Goal: Task Accomplishment & Management: Complete application form

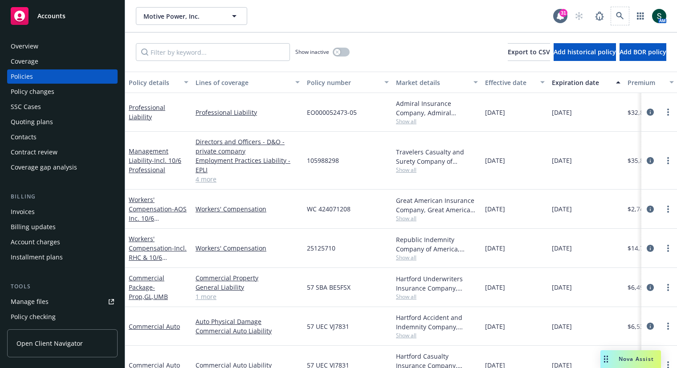
click at [629, 11] on span at bounding box center [620, 16] width 18 height 18
click at [620, 16] on icon at bounding box center [620, 16] width 8 height 8
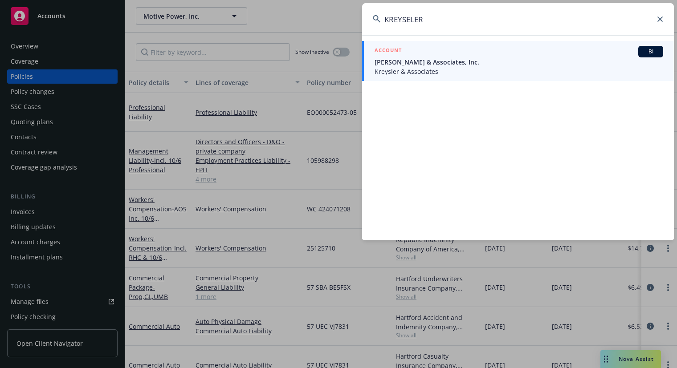
type input "KREYSELER"
click at [526, 57] on span "[PERSON_NAME] & Associates, Inc." at bounding box center [519, 61] width 289 height 9
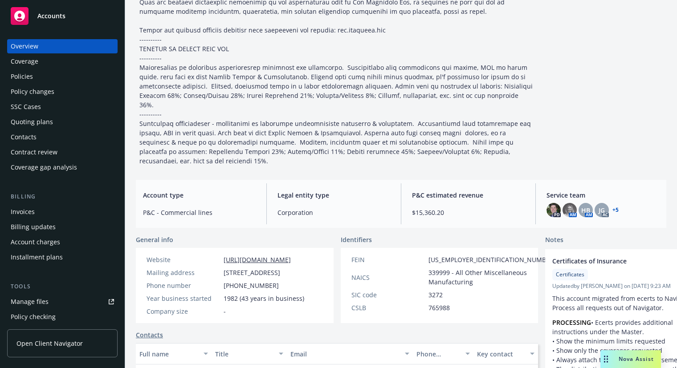
scroll to position [226, 0]
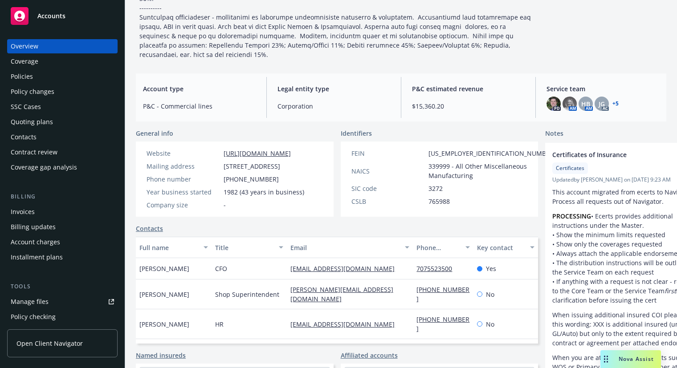
drag, startPoint x: 139, startPoint y: 270, endPoint x: 198, endPoint y: 267, distance: 59.3
click at [198, 267] on div "Leone Bratcher" at bounding box center [174, 268] width 76 height 21
copy span "Leone Bratcher"
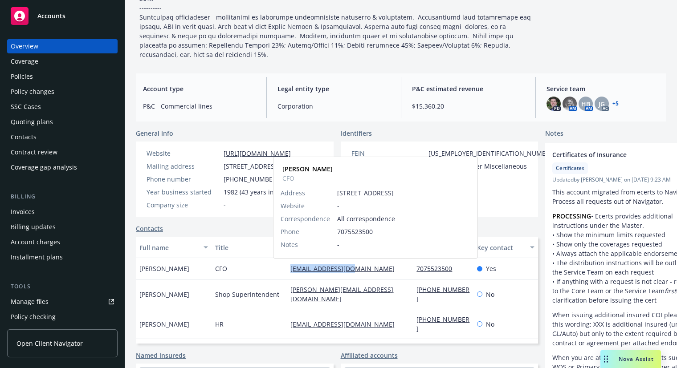
copy link "leone@kreysler.com"
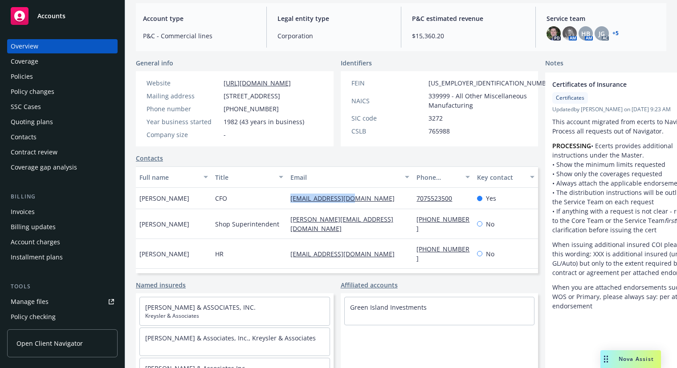
scroll to position [316, 0]
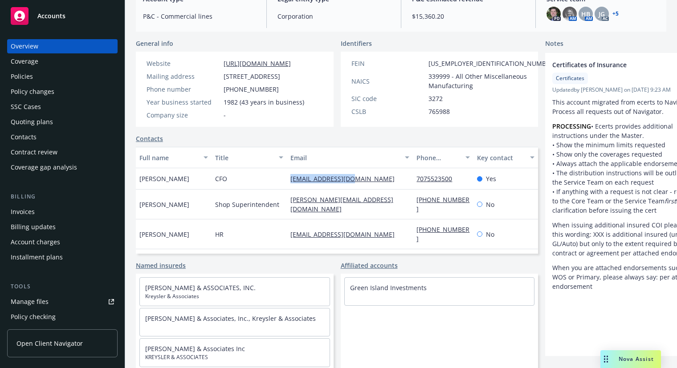
click at [36, 74] on div "Policies" at bounding box center [62, 77] width 103 height 14
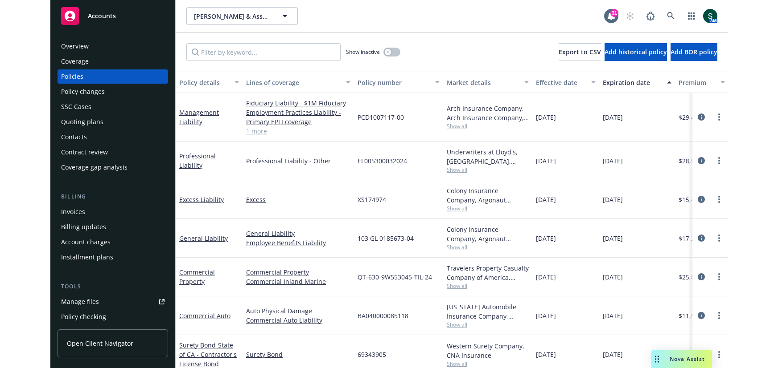
scroll to position [44, 0]
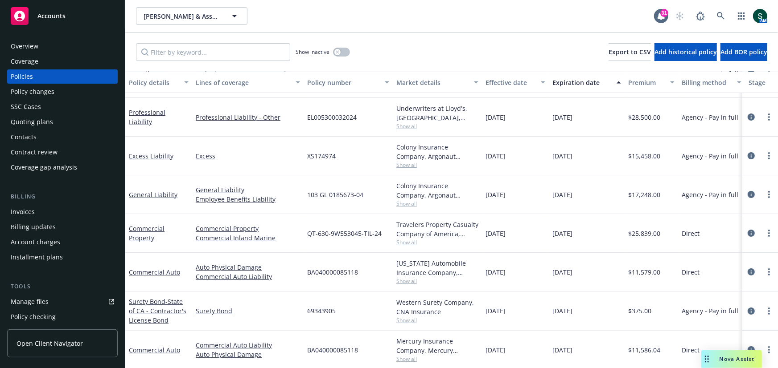
click at [52, 120] on div "Quoting plans" at bounding box center [62, 122] width 103 height 14
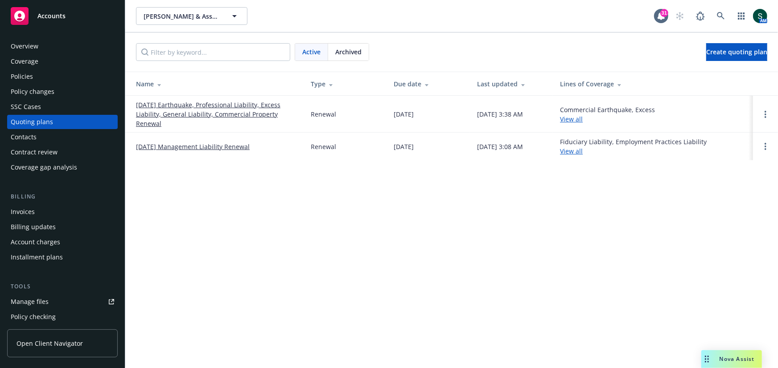
click at [677, 63] on div "Active Archived Create quoting plan" at bounding box center [451, 52] width 652 height 39
click at [677, 49] on span "Create quoting plan" at bounding box center [736, 52] width 61 height 8
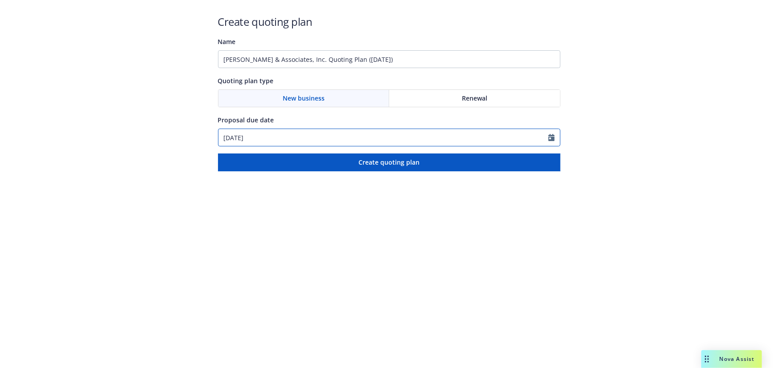
click at [553, 137] on icon "Calendar" at bounding box center [551, 137] width 6 height 7
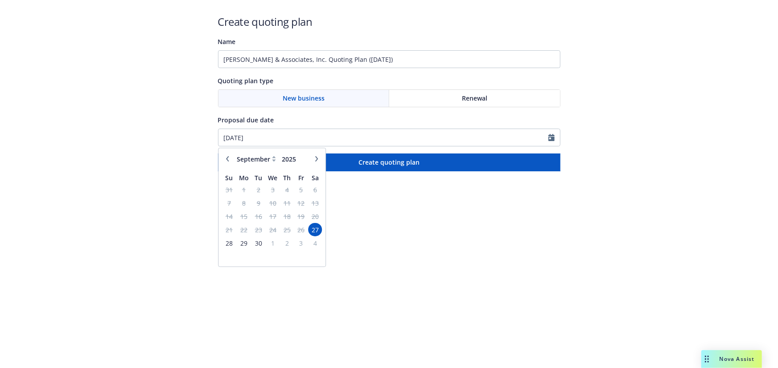
click at [316, 157] on icon "button" at bounding box center [316, 158] width 5 height 5
click at [314, 161] on icon "button" at bounding box center [316, 158] width 5 height 5
click at [227, 163] on button "button" at bounding box center [227, 159] width 11 height 11
select select "11"
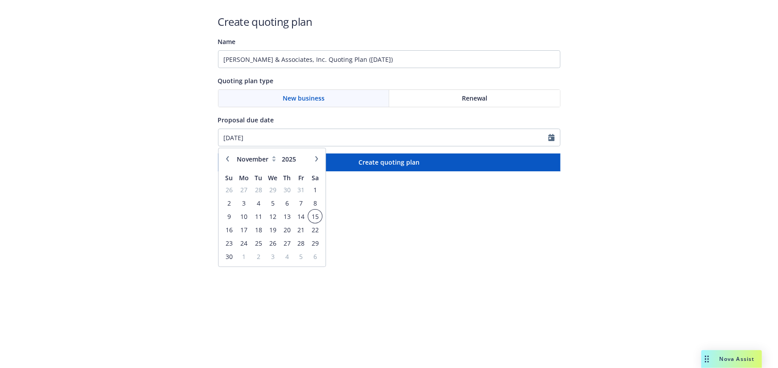
click at [313, 216] on span "15" at bounding box center [315, 216] width 12 height 11
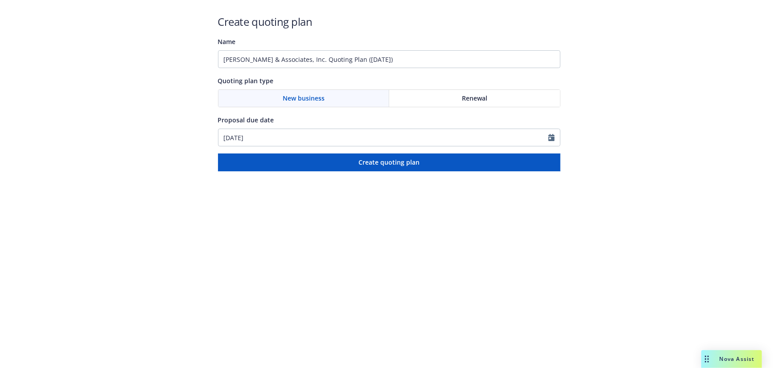
type input "11/15/2025"
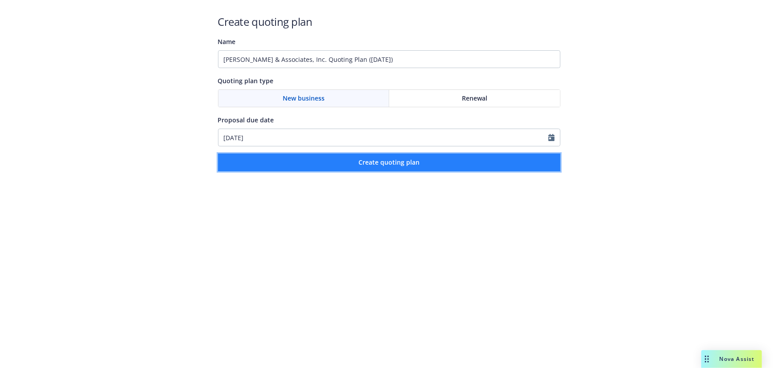
click at [377, 162] on span "Create quoting plan" at bounding box center [388, 162] width 61 height 8
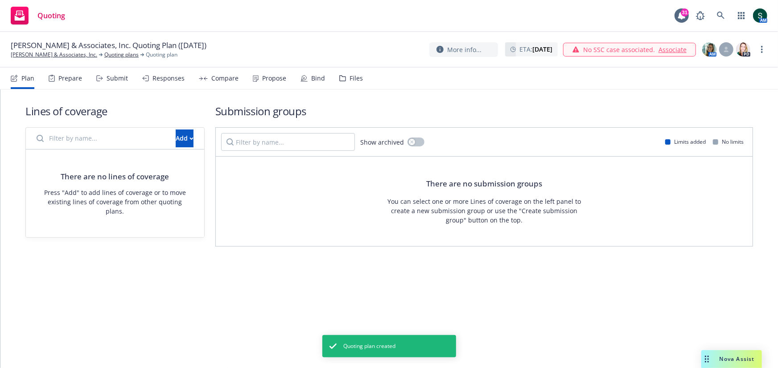
click at [674, 49] on link "Associate" at bounding box center [672, 49] width 28 height 9
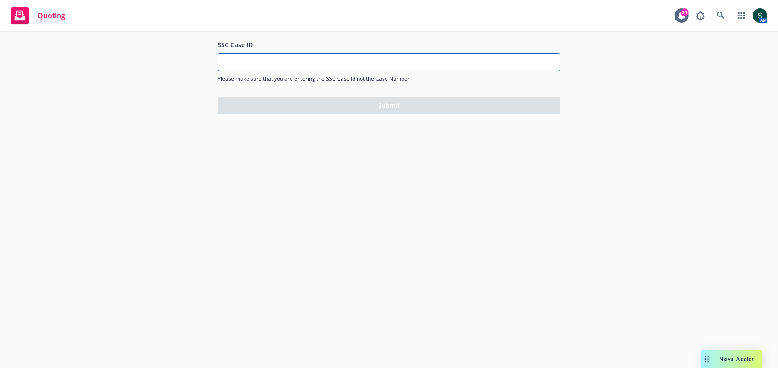
click at [397, 58] on input "SSC Case ID" at bounding box center [388, 62] width 341 height 17
paste input "01804503"
type input "01804503"
click at [389, 110] on div "SSC Case ID 01804503 Please make sure that you are entering the SSC Case Id not…" at bounding box center [389, 76] width 342 height 75
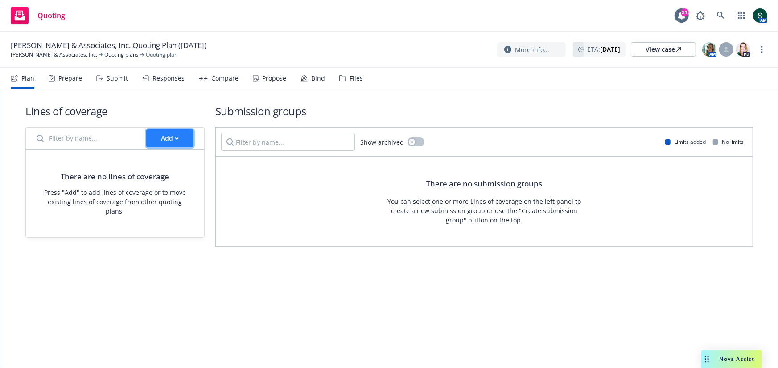
click at [175, 141] on div "Add" at bounding box center [170, 138] width 18 height 17
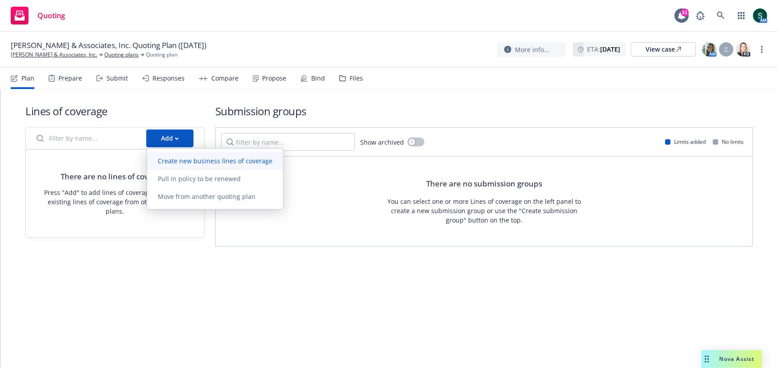
click at [228, 167] on link "Create new business lines of coverage" at bounding box center [215, 161] width 136 height 18
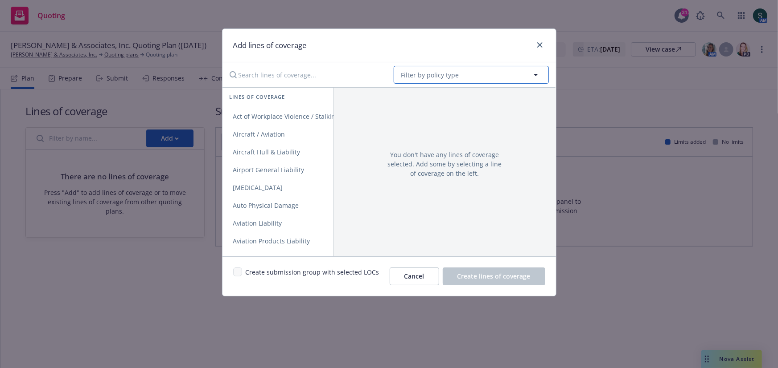
click at [437, 75] on span "Filter by policy type" at bounding box center [430, 74] width 58 height 9
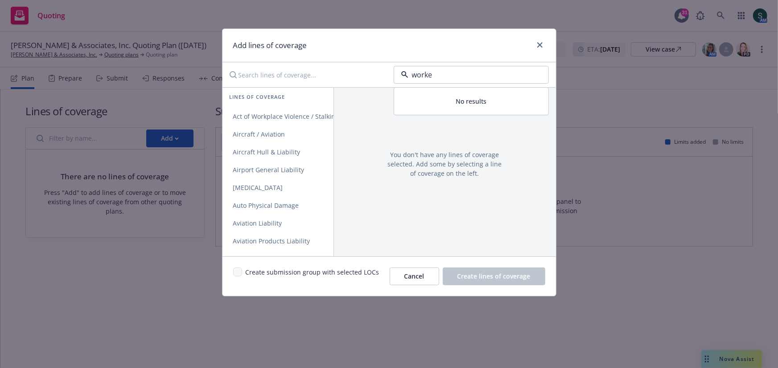
type input "worker"
click at [439, 98] on strong "Workers' Compensation" at bounding box center [439, 100] width 73 height 8
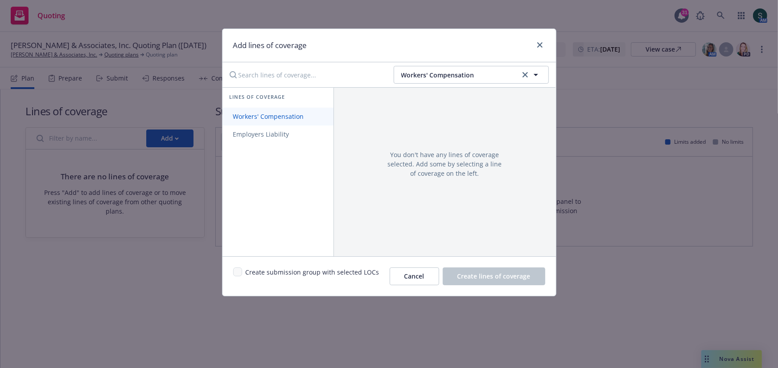
click at [267, 110] on link "Workers' Compensation" at bounding box center [277, 117] width 111 height 18
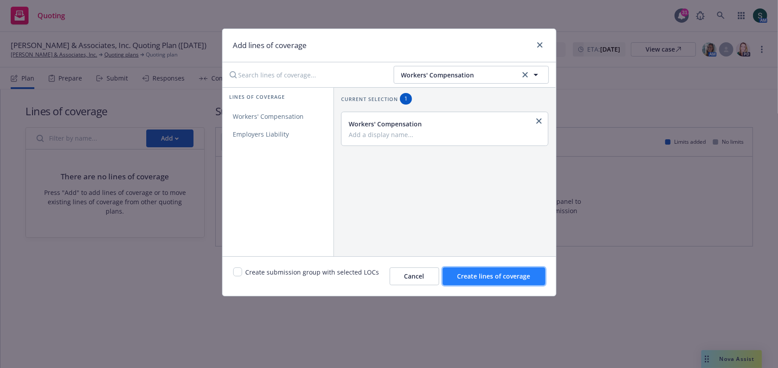
click at [512, 278] on span "Create lines of coverage" at bounding box center [493, 276] width 73 height 8
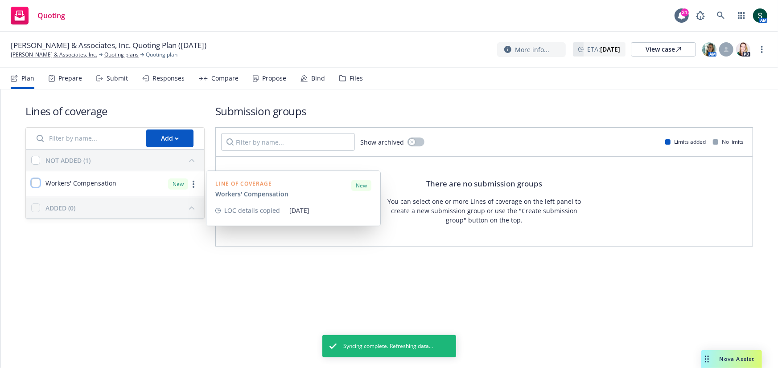
click at [32, 180] on input "checkbox" at bounding box center [35, 183] width 9 height 9
checkbox input "true"
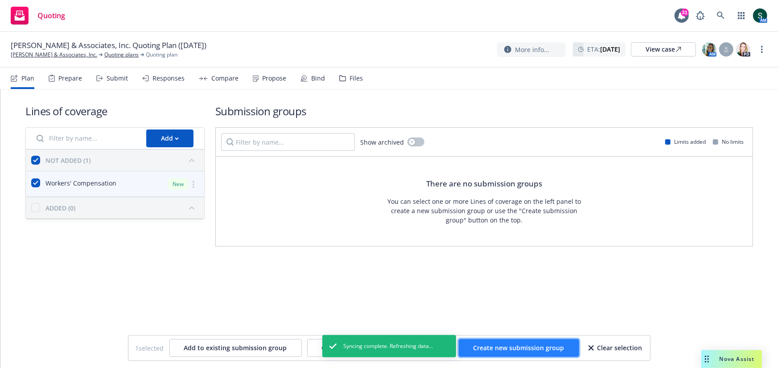
click at [510, 343] on button "Create new submission group" at bounding box center [518, 349] width 120 height 18
checkbox input "false"
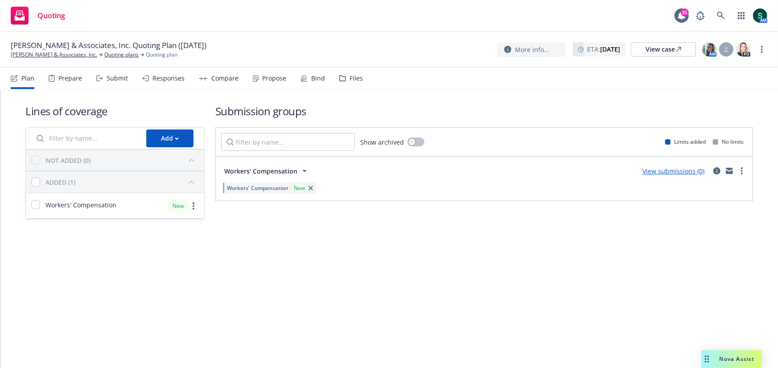
click at [663, 164] on div "Workers' Compensation View submissions (0)" at bounding box center [484, 171] width 526 height 18
click at [664, 168] on link "View submissions (0)" at bounding box center [673, 171] width 62 height 8
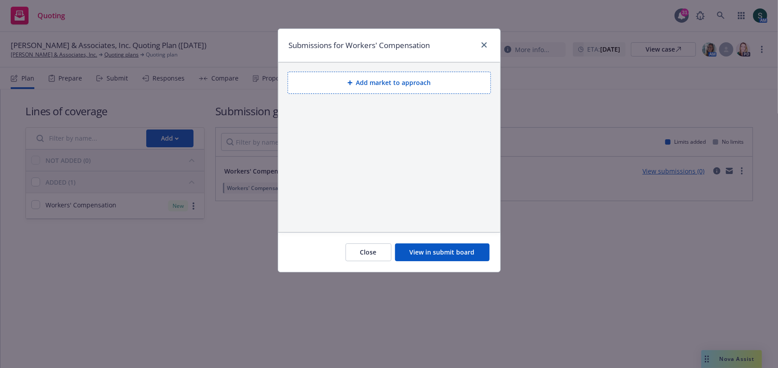
click at [411, 82] on button "Add market to approach" at bounding box center [388, 83] width 203 height 22
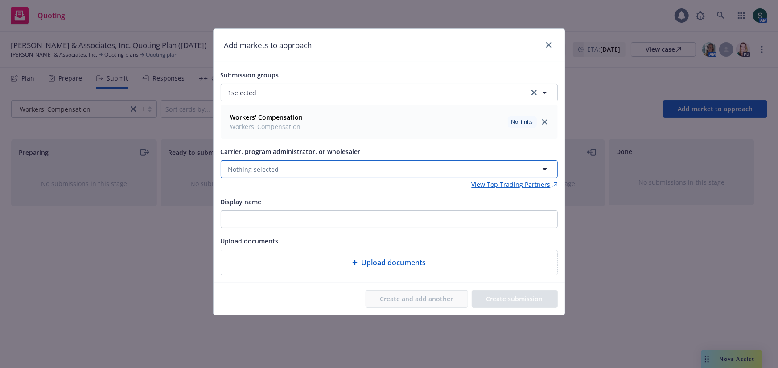
click at [299, 174] on button "Nothing selected" at bounding box center [389, 169] width 337 height 18
type input "bhhc"
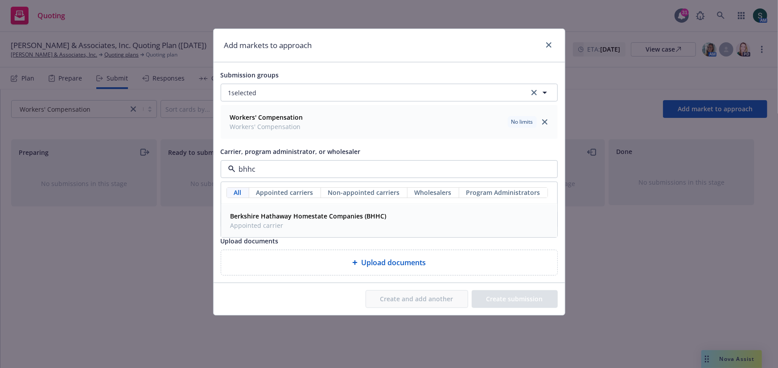
click at [273, 216] on strong "Berkshire Hathaway Homestate Companies (BHHC)" at bounding box center [308, 216] width 156 height 8
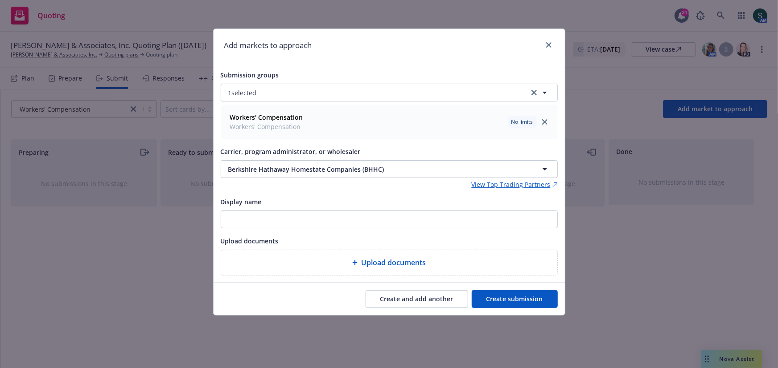
click at [529, 294] on button "Create submission" at bounding box center [514, 300] width 86 height 18
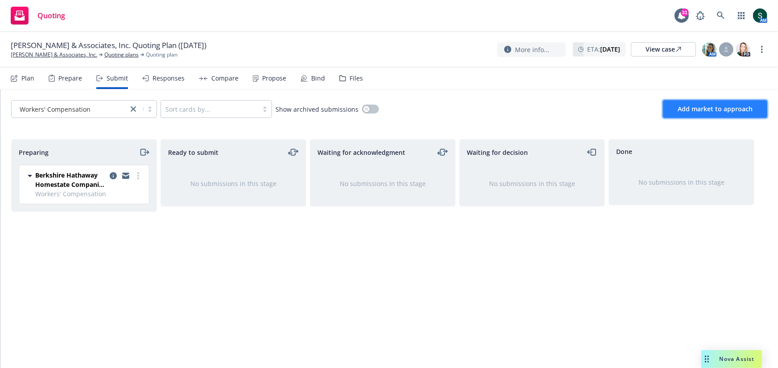
click at [699, 115] on button "Add market to approach" at bounding box center [715, 109] width 104 height 18
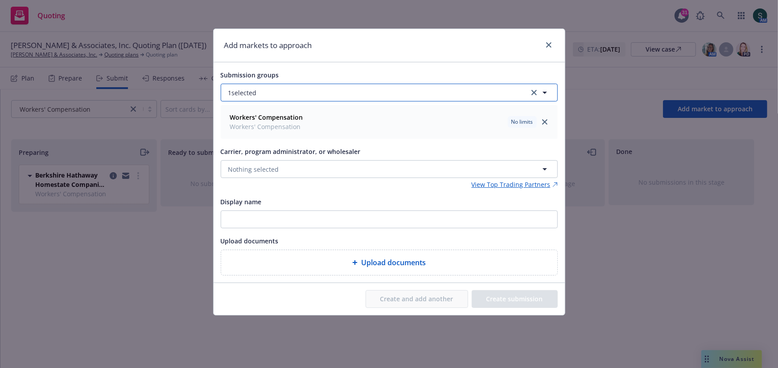
click at [417, 89] on button "1 selected" at bounding box center [389, 93] width 337 height 18
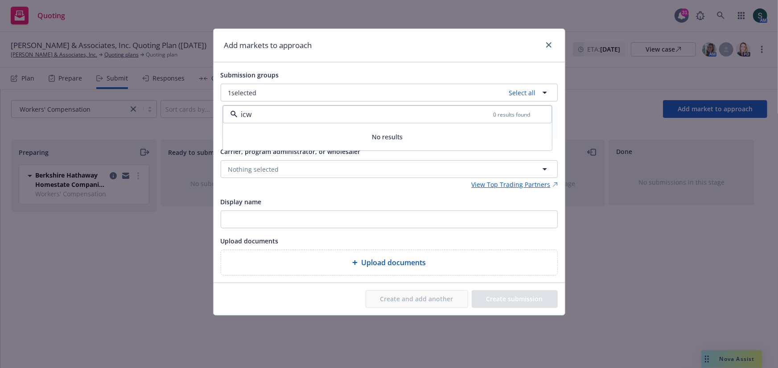
type input "icw"
click at [301, 119] on div "icw 0 results found" at bounding box center [387, 115] width 329 height 18
click at [286, 114] on input "icw" at bounding box center [365, 114] width 256 height 11
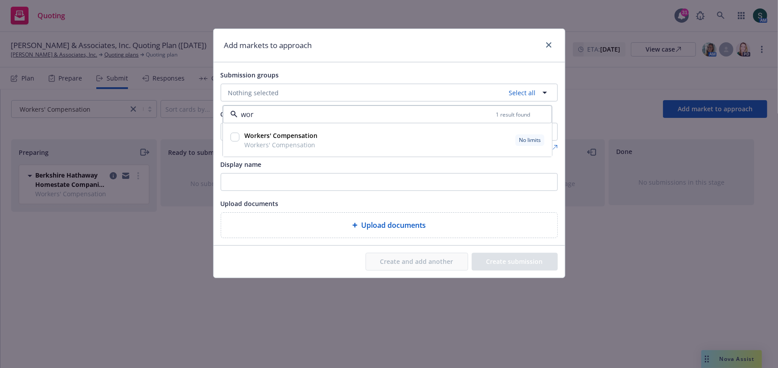
type input "work"
click at [238, 139] on div at bounding box center [235, 140] width 12 height 22
checkbox input "true"
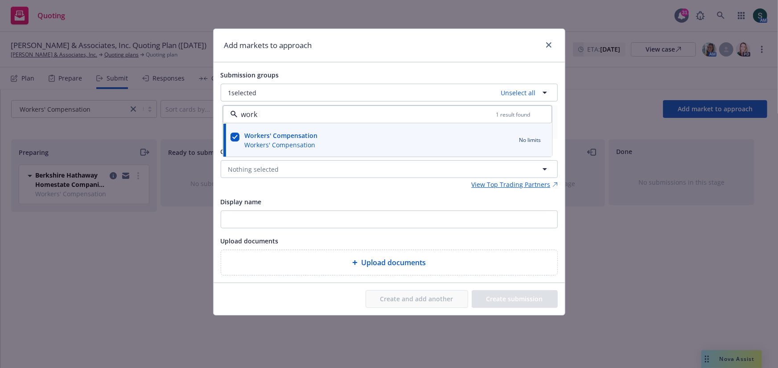
type input "work"
click at [339, 175] on button "Nothing selected" at bounding box center [389, 169] width 337 height 18
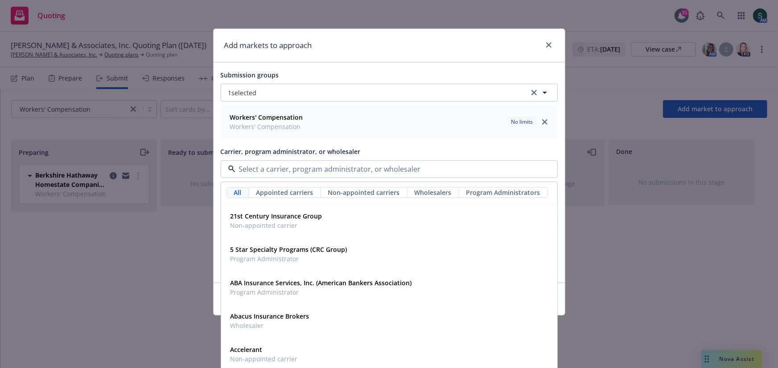
click at [334, 171] on input at bounding box center [387, 169] width 304 height 11
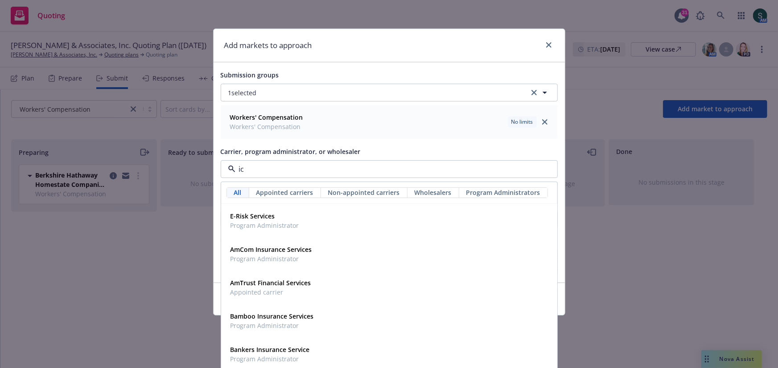
type input "icw"
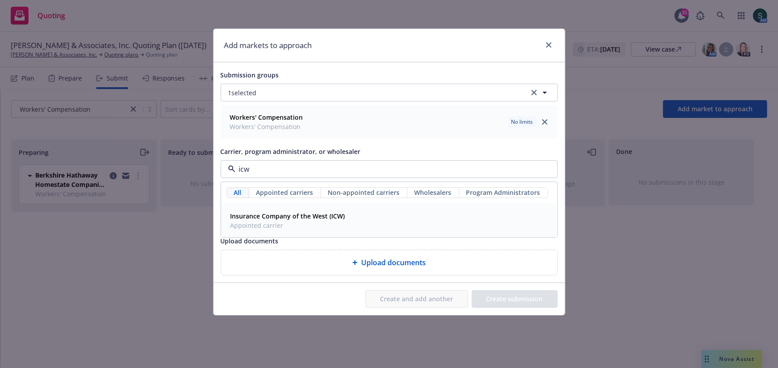
click at [258, 212] on strong "Insurance Company of the West (ICW)" at bounding box center [287, 216] width 115 height 8
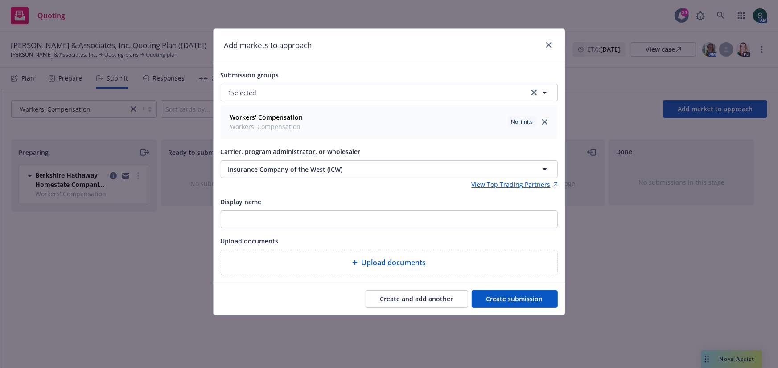
click at [514, 296] on button "Create submission" at bounding box center [514, 300] width 86 height 18
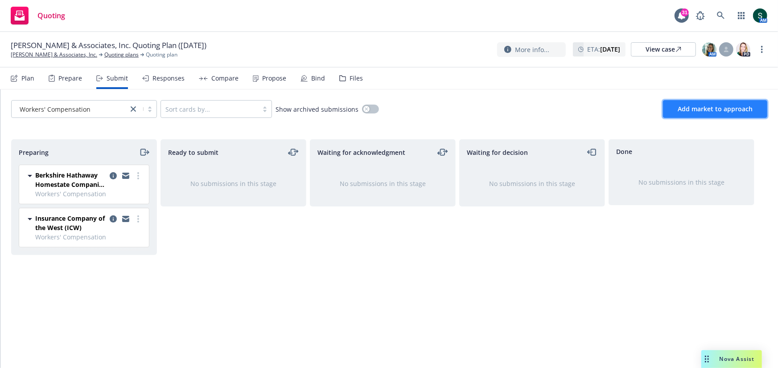
click at [729, 108] on span "Add market to approach" at bounding box center [714, 109] width 75 height 8
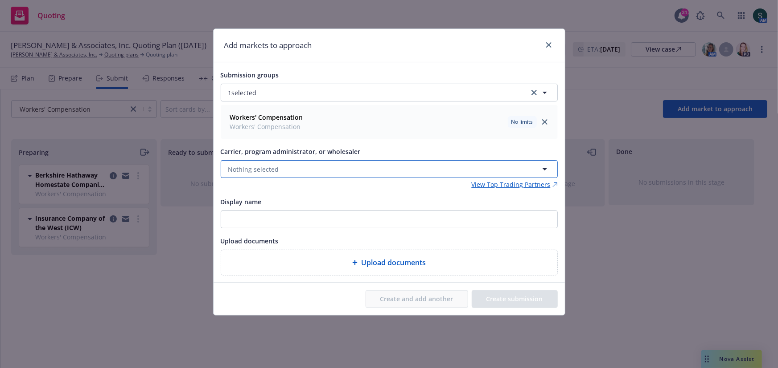
click at [478, 174] on button "Nothing selected" at bounding box center [389, 169] width 337 height 18
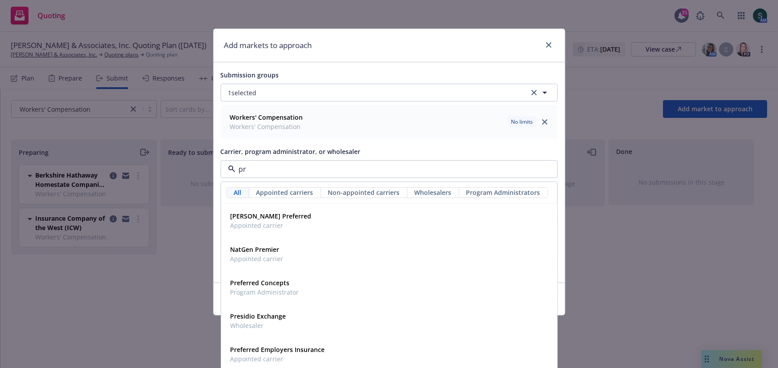
type input "p"
type input "rep"
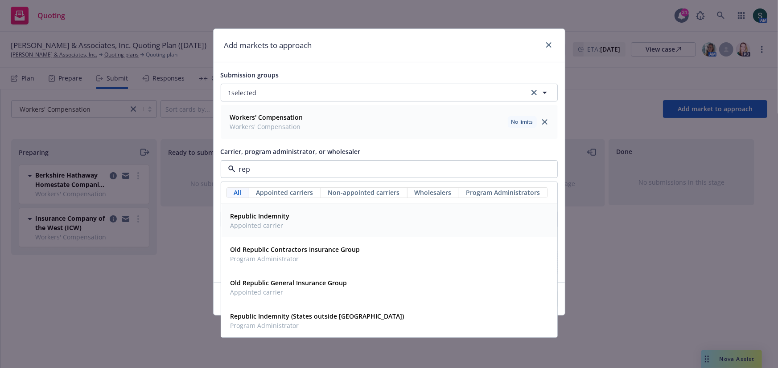
click at [320, 220] on div "Republic Indemnity Appointed carrier" at bounding box center [389, 221] width 324 height 22
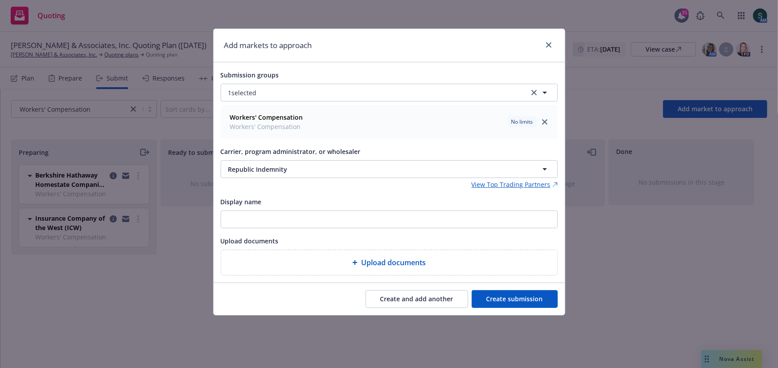
click at [516, 298] on button "Create submission" at bounding box center [514, 300] width 86 height 18
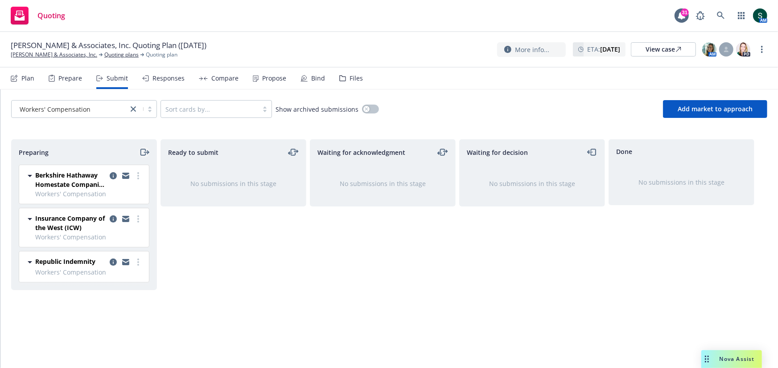
click at [143, 151] on icon "moveRight" at bounding box center [144, 152] width 10 height 11
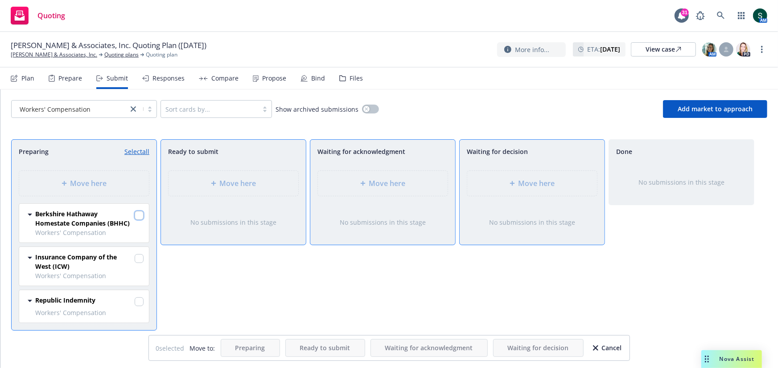
click at [140, 212] on input "checkbox" at bounding box center [139, 215] width 9 height 9
checkbox input "true"
click at [136, 253] on div at bounding box center [139, 259] width 9 height 12
click at [138, 256] on input "checkbox" at bounding box center [139, 258] width 9 height 9
checkbox input "true"
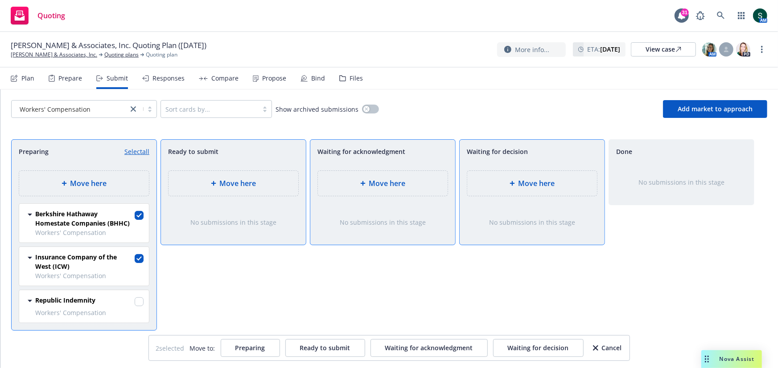
click at [135, 312] on span "Workers' Compensation" at bounding box center [89, 312] width 108 height 9
click at [139, 302] on input "checkbox" at bounding box center [139, 302] width 9 height 9
checkbox input "true"
click at [378, 183] on span "Move here" at bounding box center [387, 183] width 37 height 11
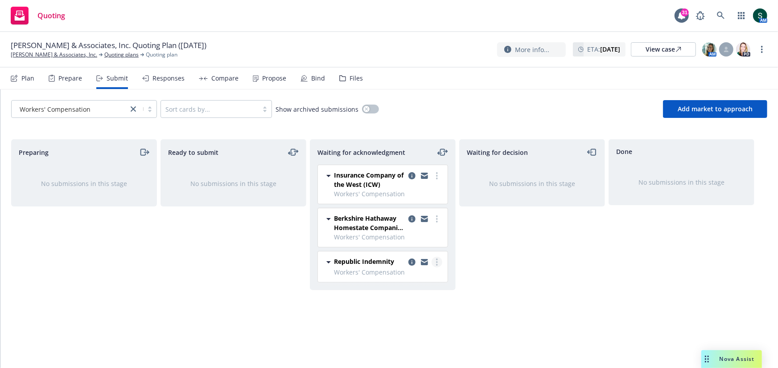
click at [439, 260] on link "more" at bounding box center [436, 262] width 11 height 11
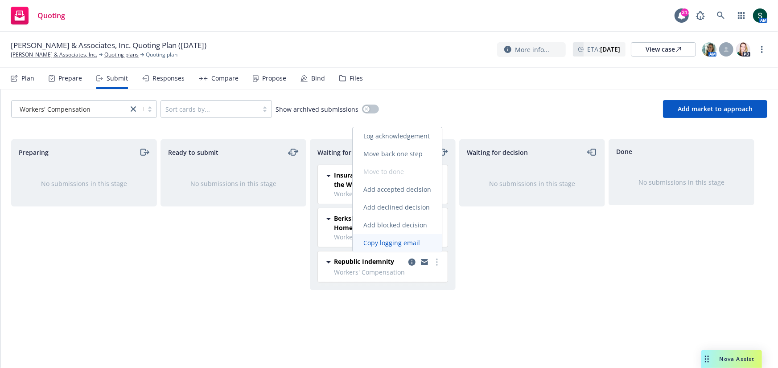
click at [400, 242] on span "Copy logging email" at bounding box center [391, 243] width 78 height 8
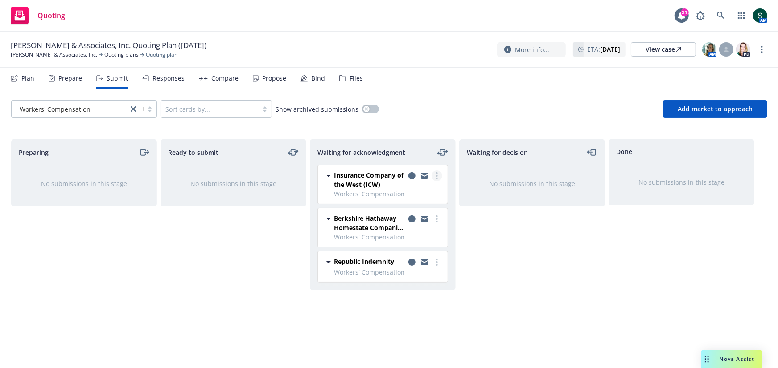
click at [436, 176] on circle "more" at bounding box center [437, 176] width 2 height 2
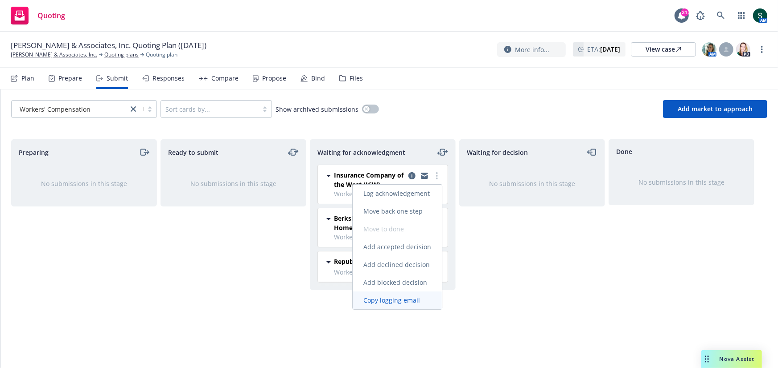
click at [403, 299] on span "Copy logging email" at bounding box center [391, 300] width 78 height 8
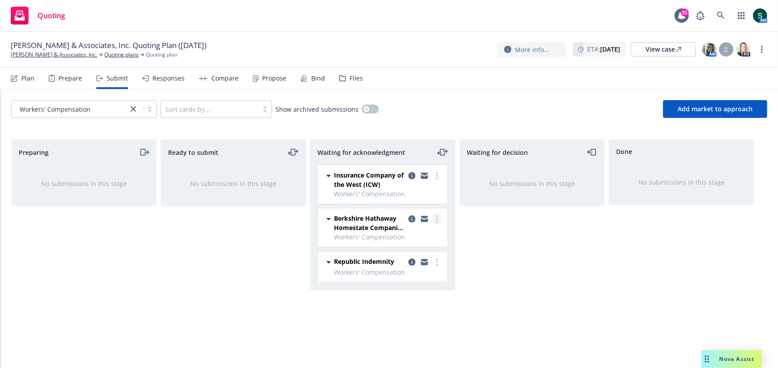
click at [435, 216] on link "more" at bounding box center [436, 219] width 11 height 11
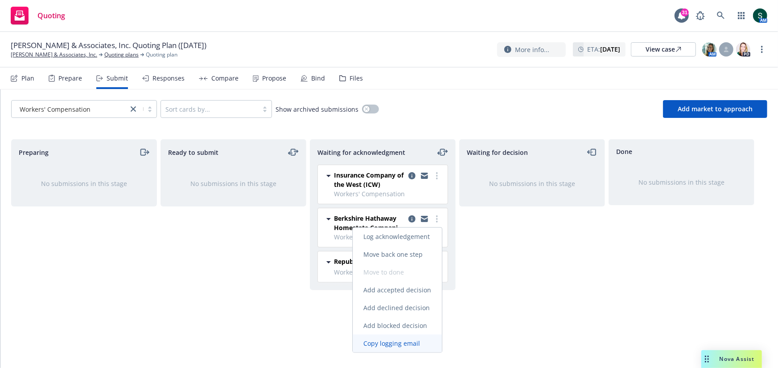
click at [401, 344] on span "Copy logging email" at bounding box center [391, 344] width 78 height 8
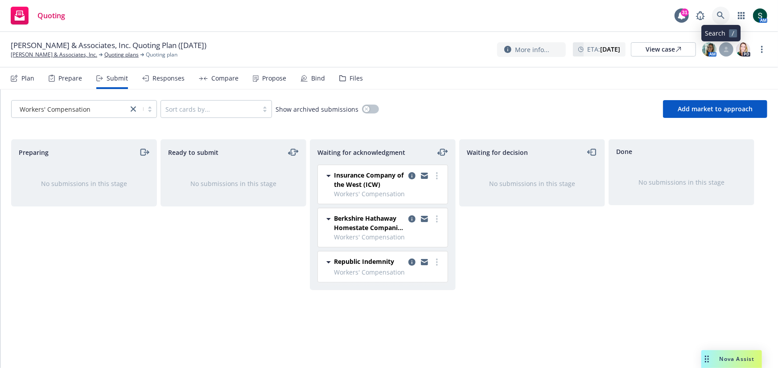
click at [725, 9] on link at bounding box center [721, 16] width 18 height 18
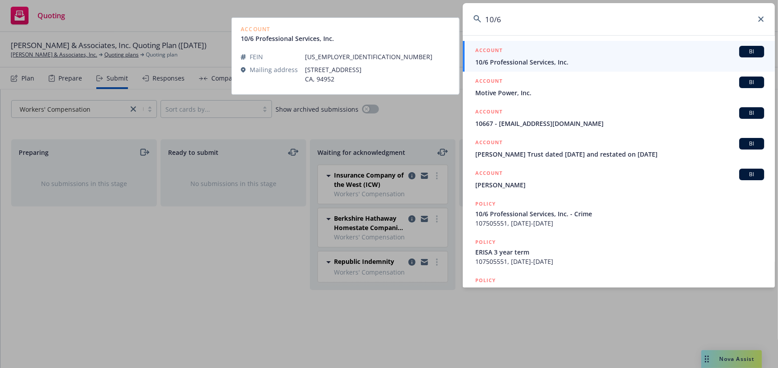
type input "10/6"
click at [535, 57] on span "10/6 Professional Services, Inc." at bounding box center [619, 61] width 289 height 9
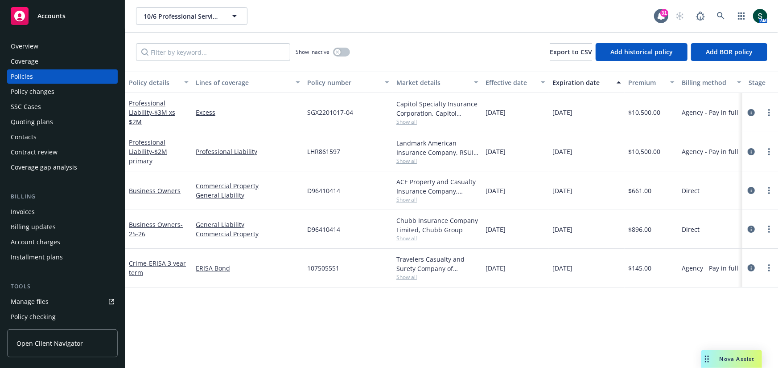
click at [325, 150] on span "LHR861597" at bounding box center [323, 151] width 33 height 9
copy span "LHR861597"
click at [295, 305] on div "Policy details Lines of coverage Policy number Market details Effective date Ex…" at bounding box center [451, 220] width 652 height 297
